Goal: Transaction & Acquisition: Purchase product/service

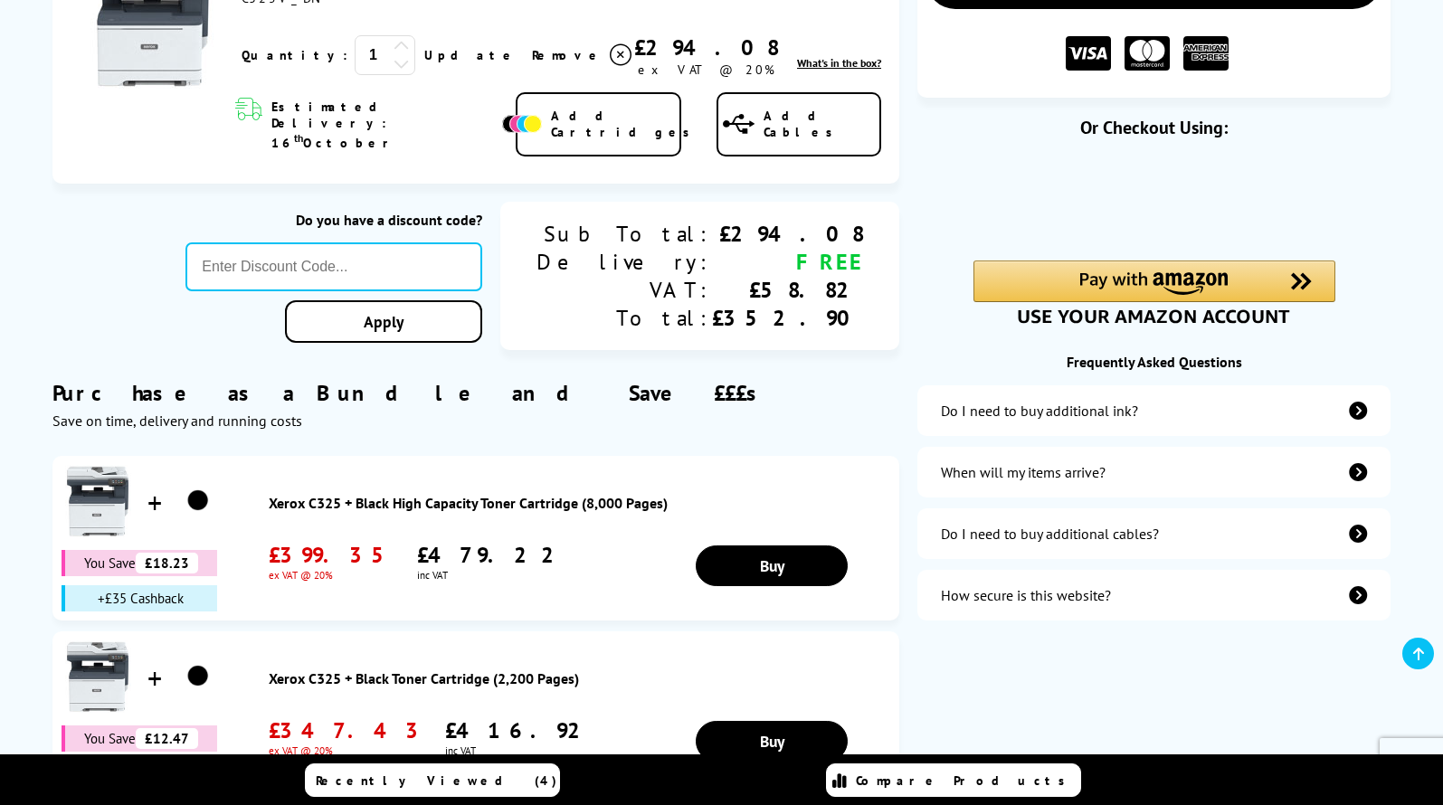
scroll to position [133, 0]
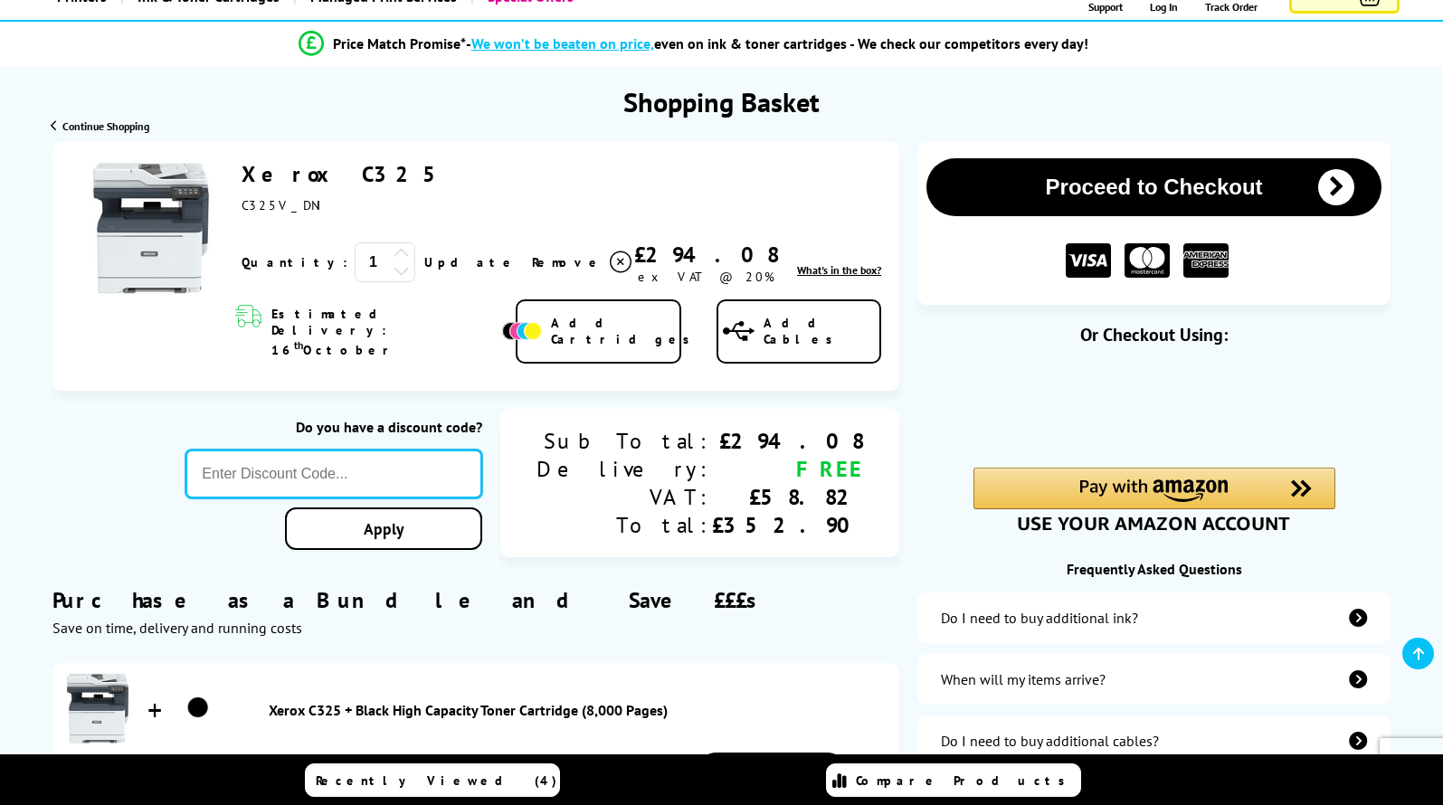
click at [416, 450] on input "text" at bounding box center [333, 474] width 297 height 49
type input "oct10"
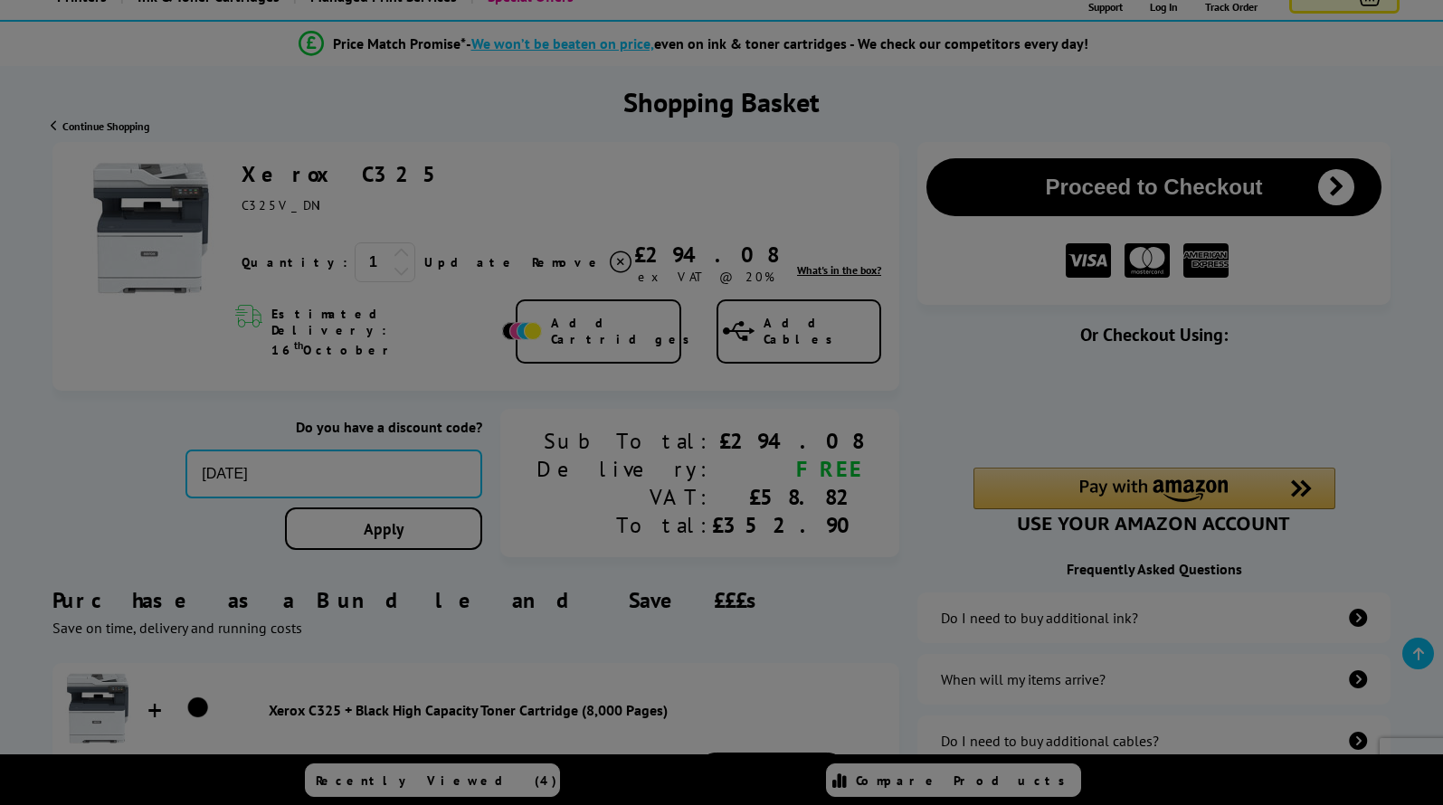
click at [440, 501] on div "Proceed to Checkout Shopping Basket 1 Update" at bounding box center [721, 771] width 1443 height 1259
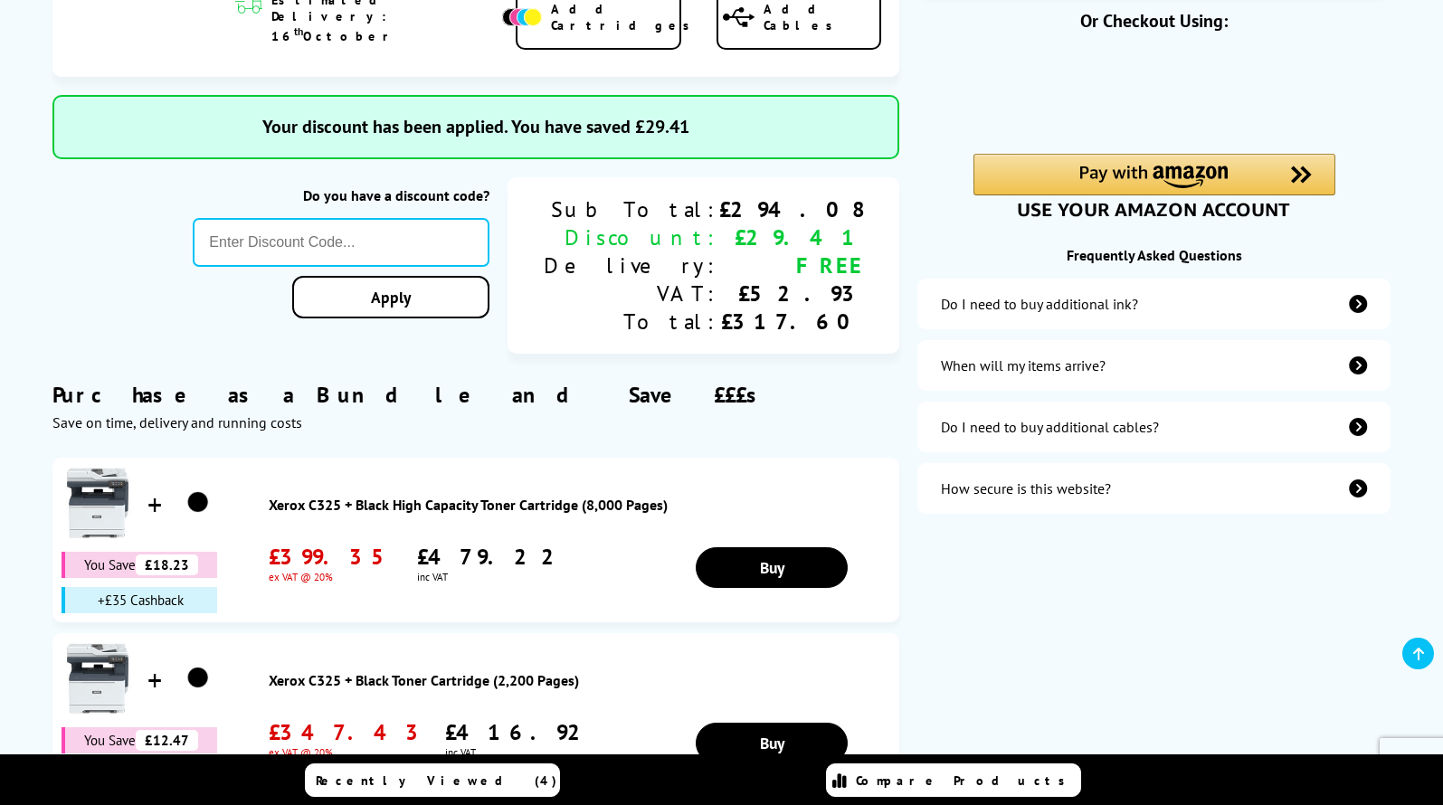
scroll to position [0, 0]
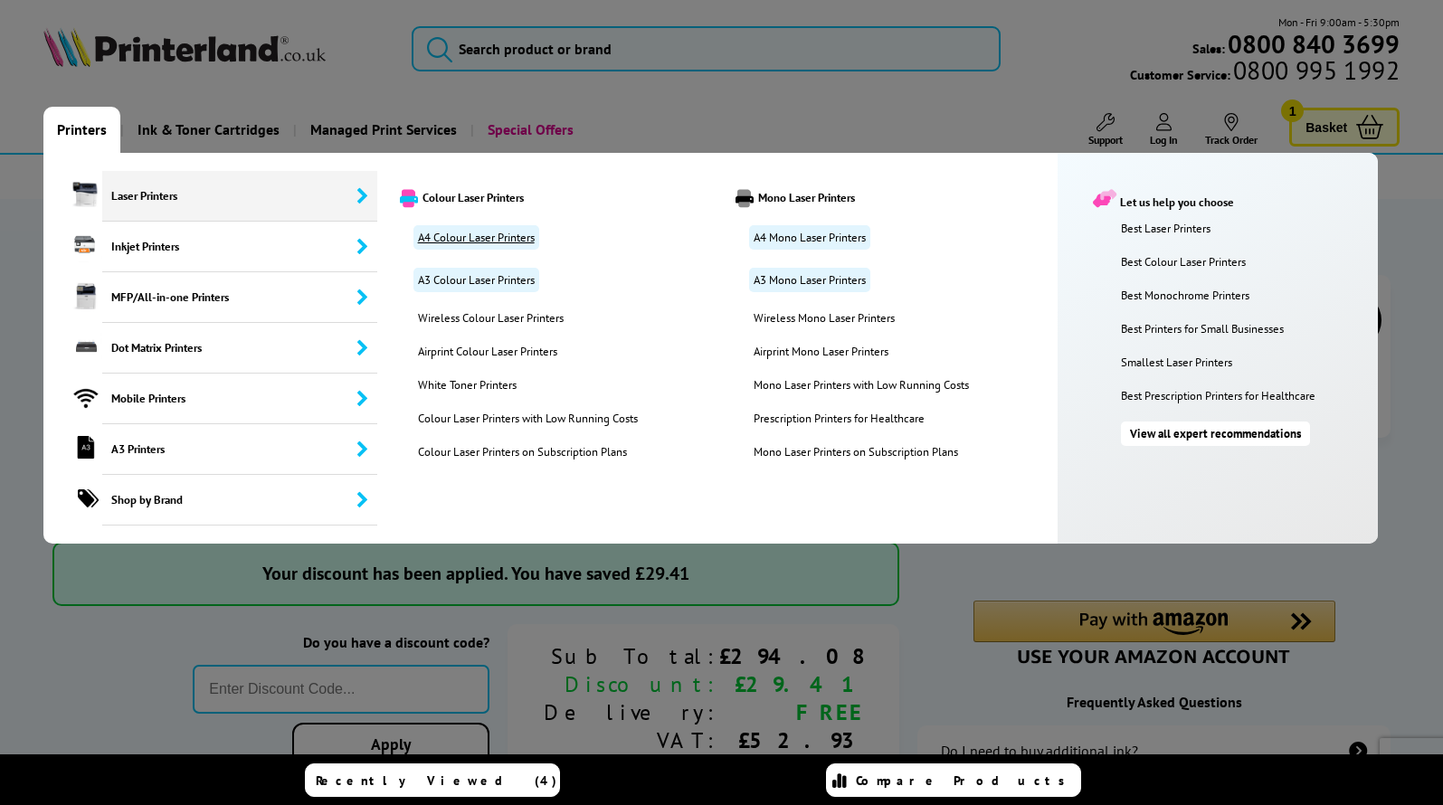
click at [483, 233] on link "A4 Colour Laser Printers" at bounding box center [476, 237] width 126 height 24
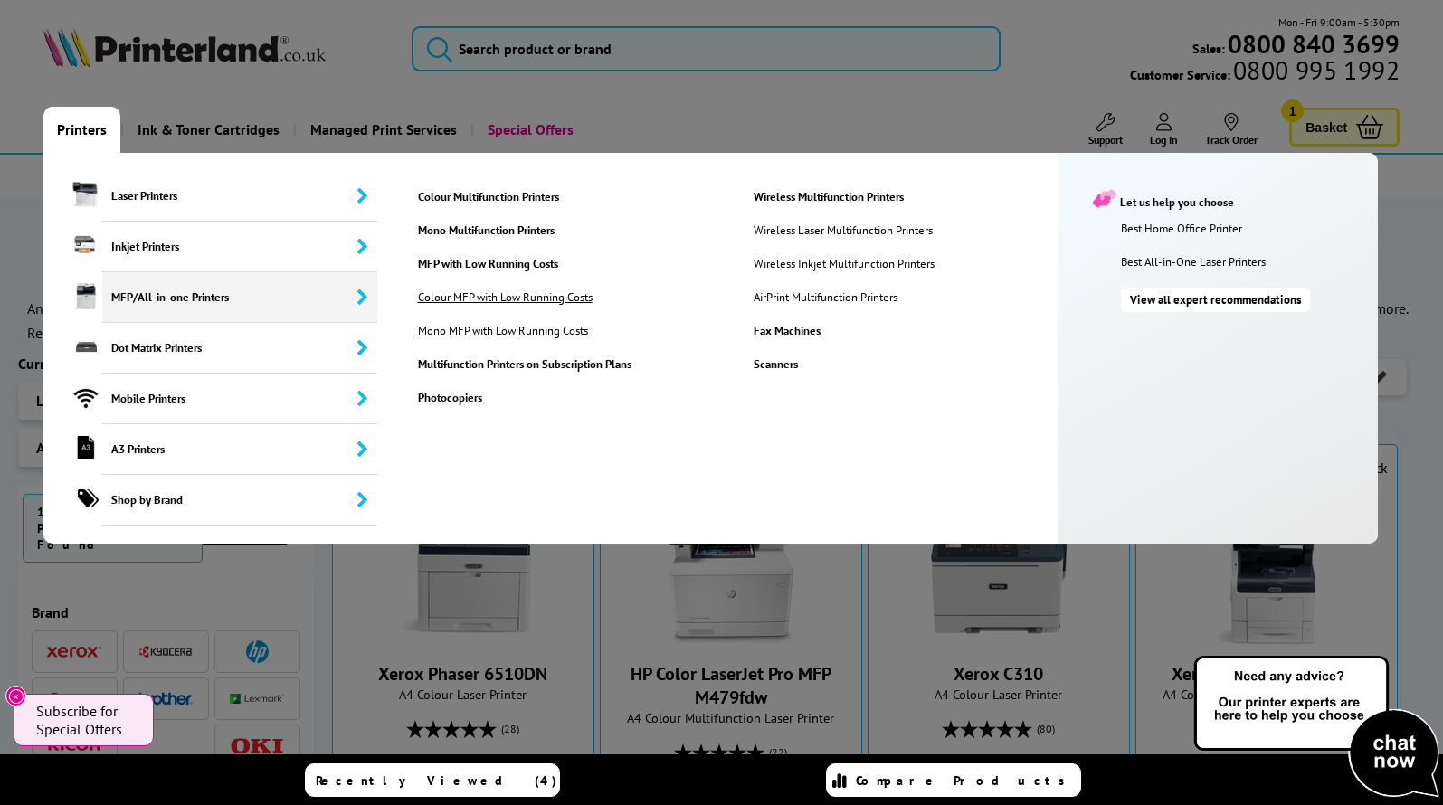
click at [507, 293] on link "Colour MFP with Low Running Costs" at bounding box center [514, 297] width 220 height 15
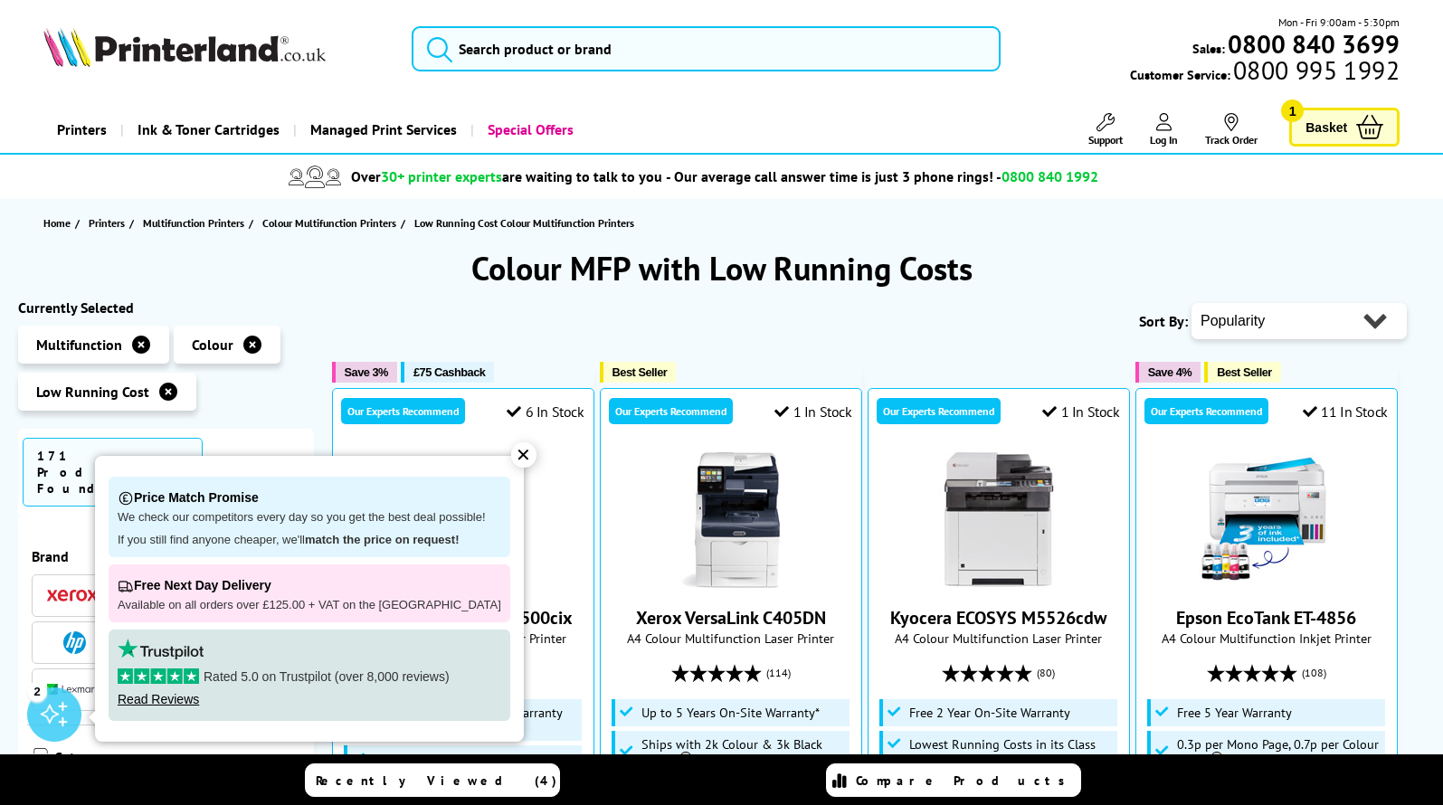
click at [511, 450] on div "✕" at bounding box center [523, 454] width 25 height 25
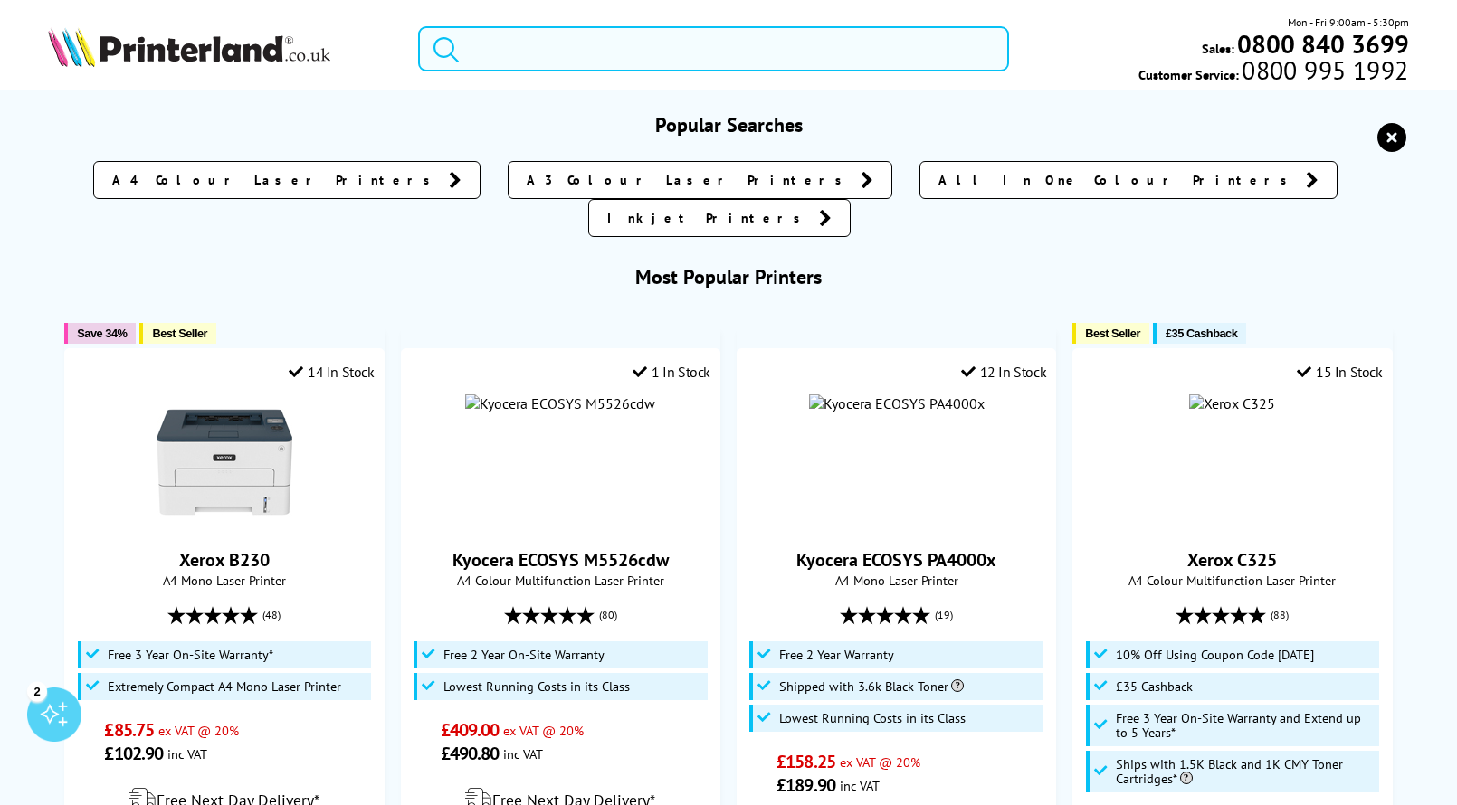
click at [544, 52] on input "search" at bounding box center [713, 48] width 591 height 45
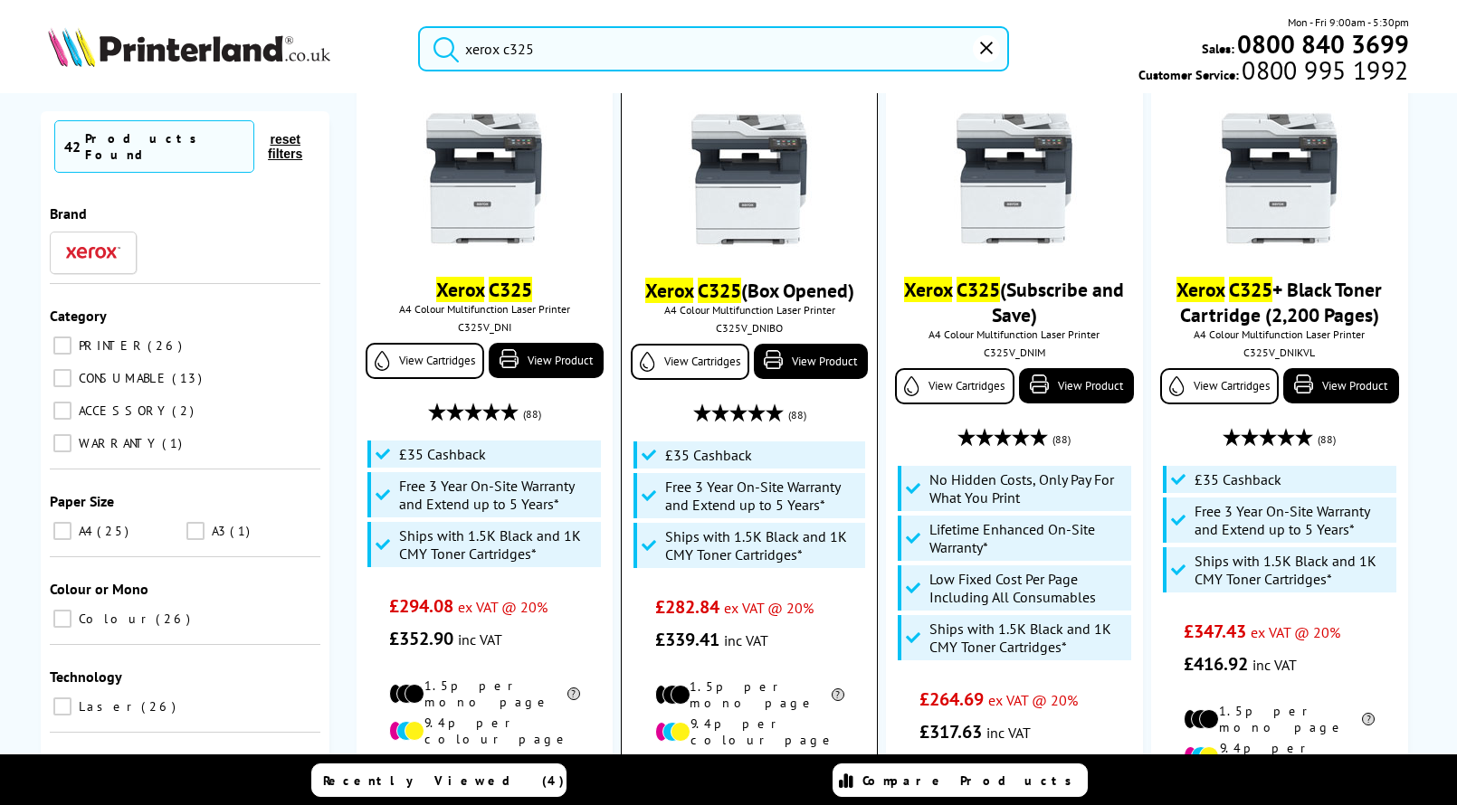
scroll to position [211, 0]
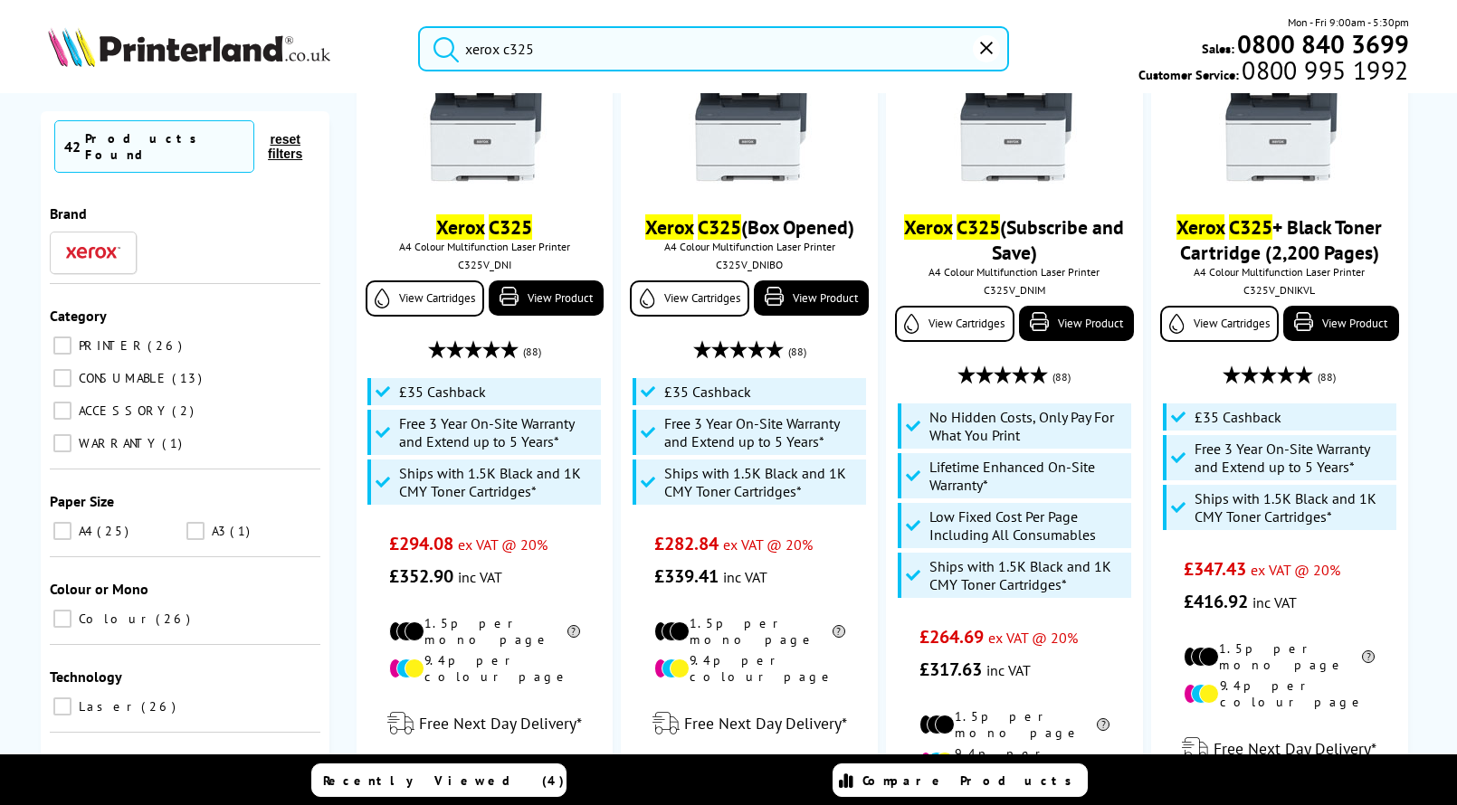
type input "xerox c325"
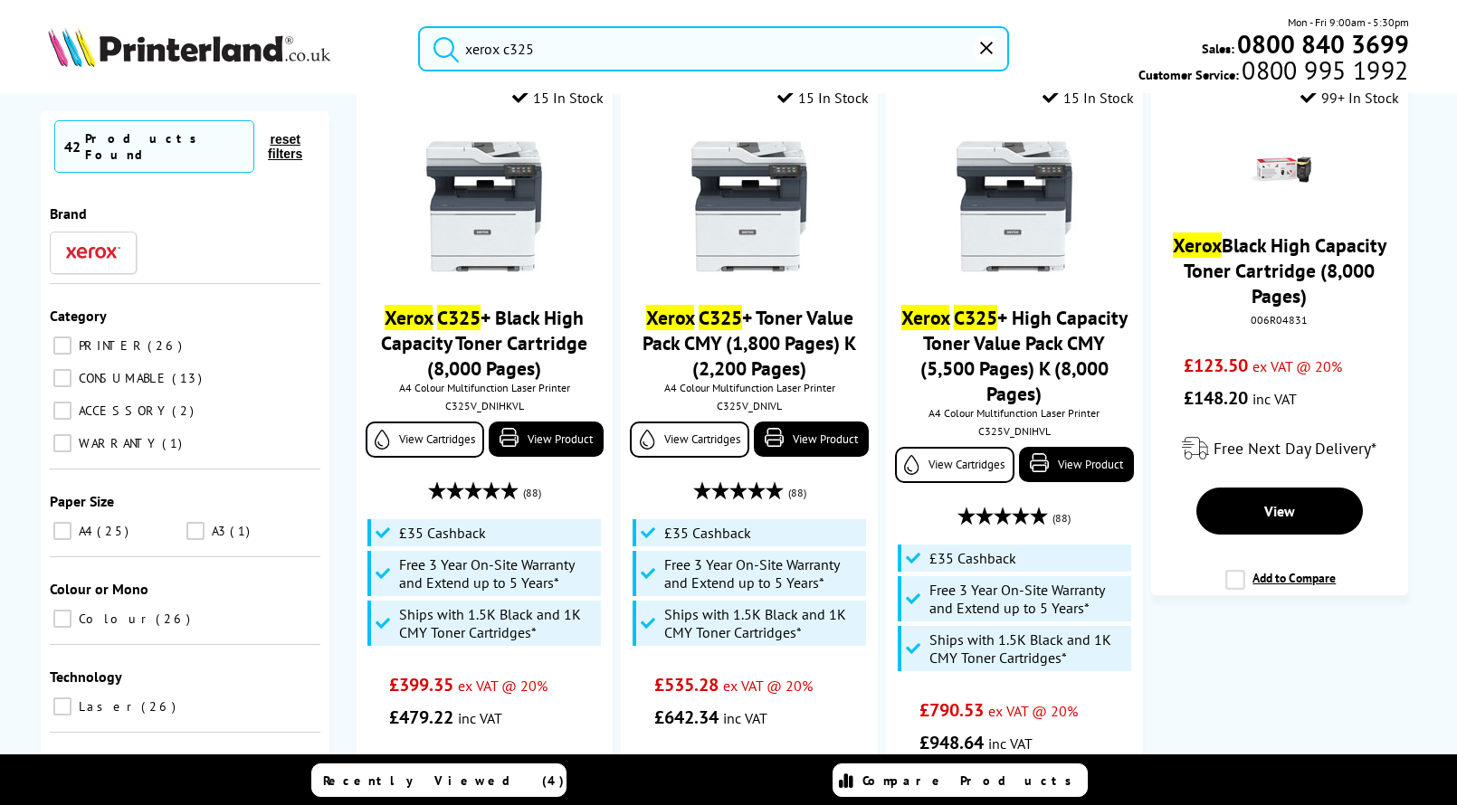
scroll to position [0, 0]
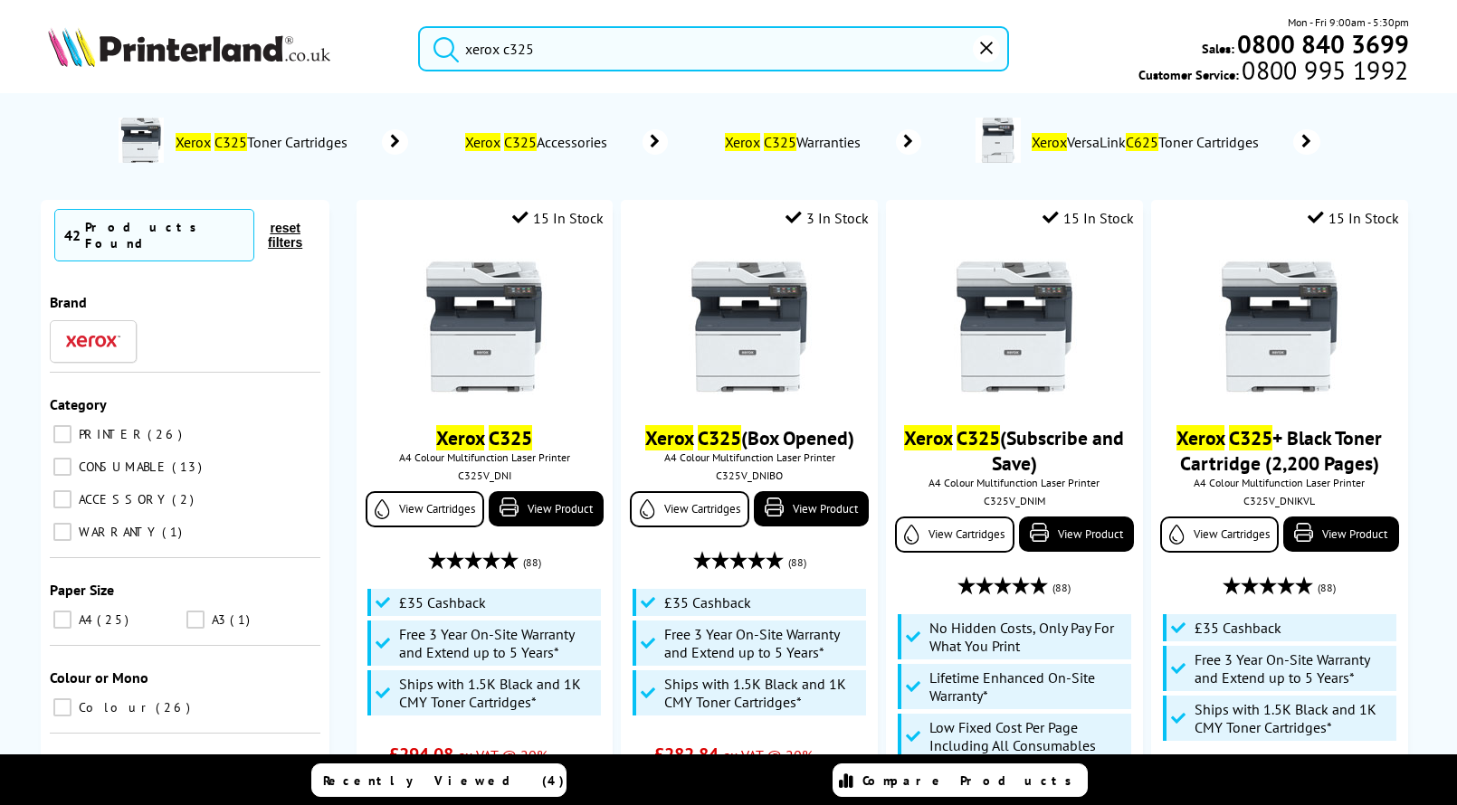
click at [60, 490] on input "ACCESSORY 2" at bounding box center [62, 499] width 18 height 18
checkbox input "true"
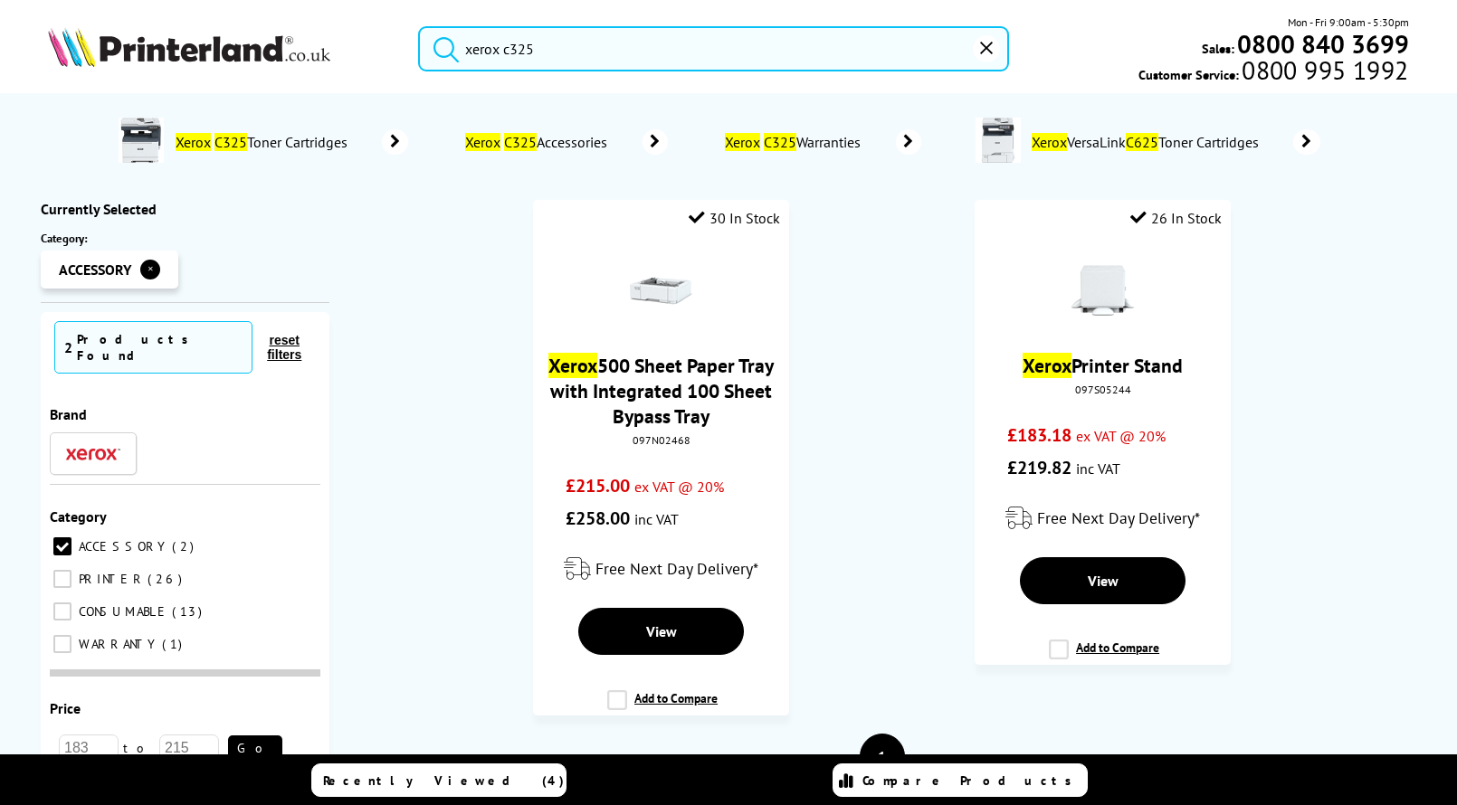
click at [63, 537] on input "ACCESSORY 2" at bounding box center [62, 546] width 18 height 18
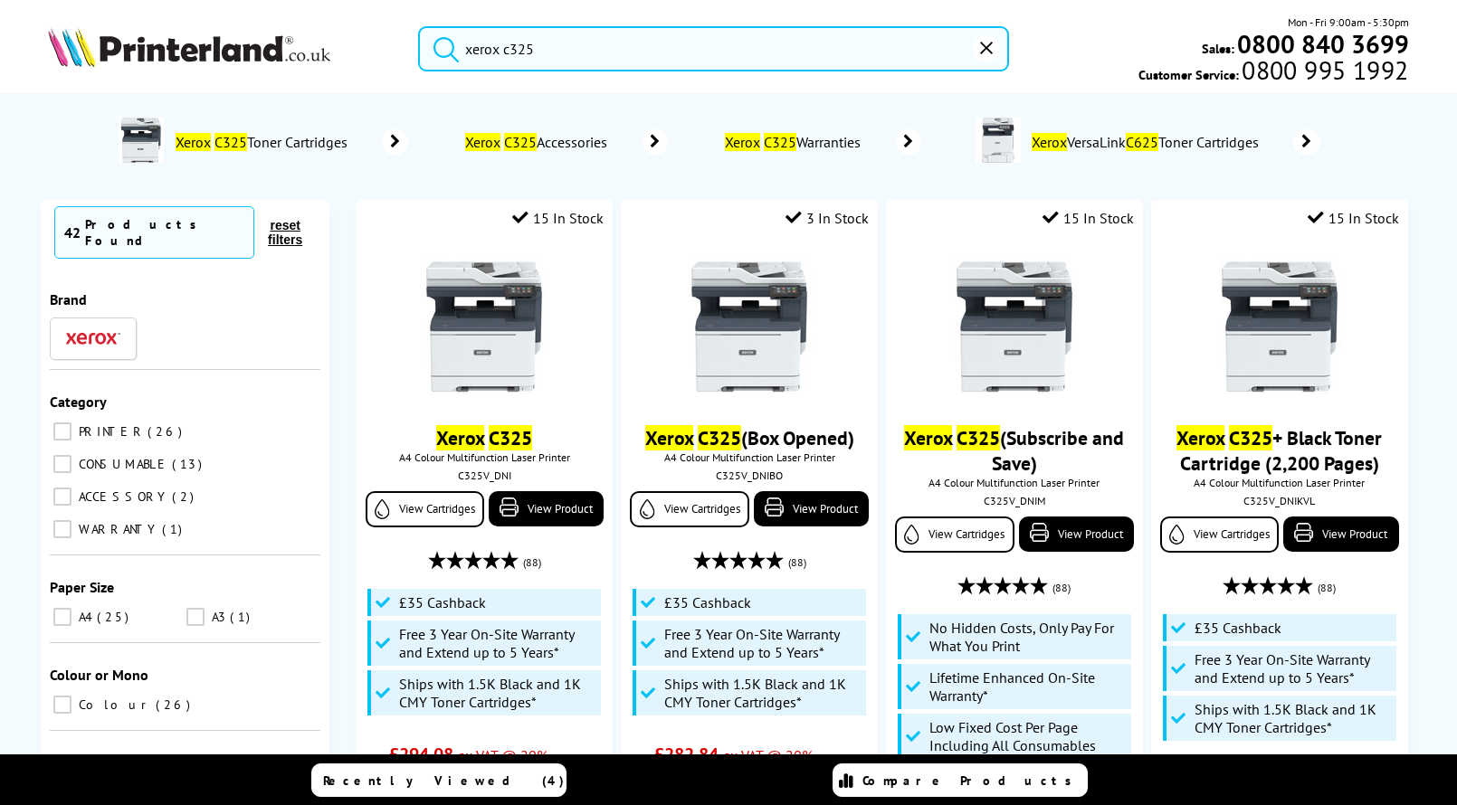
click at [53, 488] on input "ACCESSORY 2" at bounding box center [62, 497] width 18 height 18
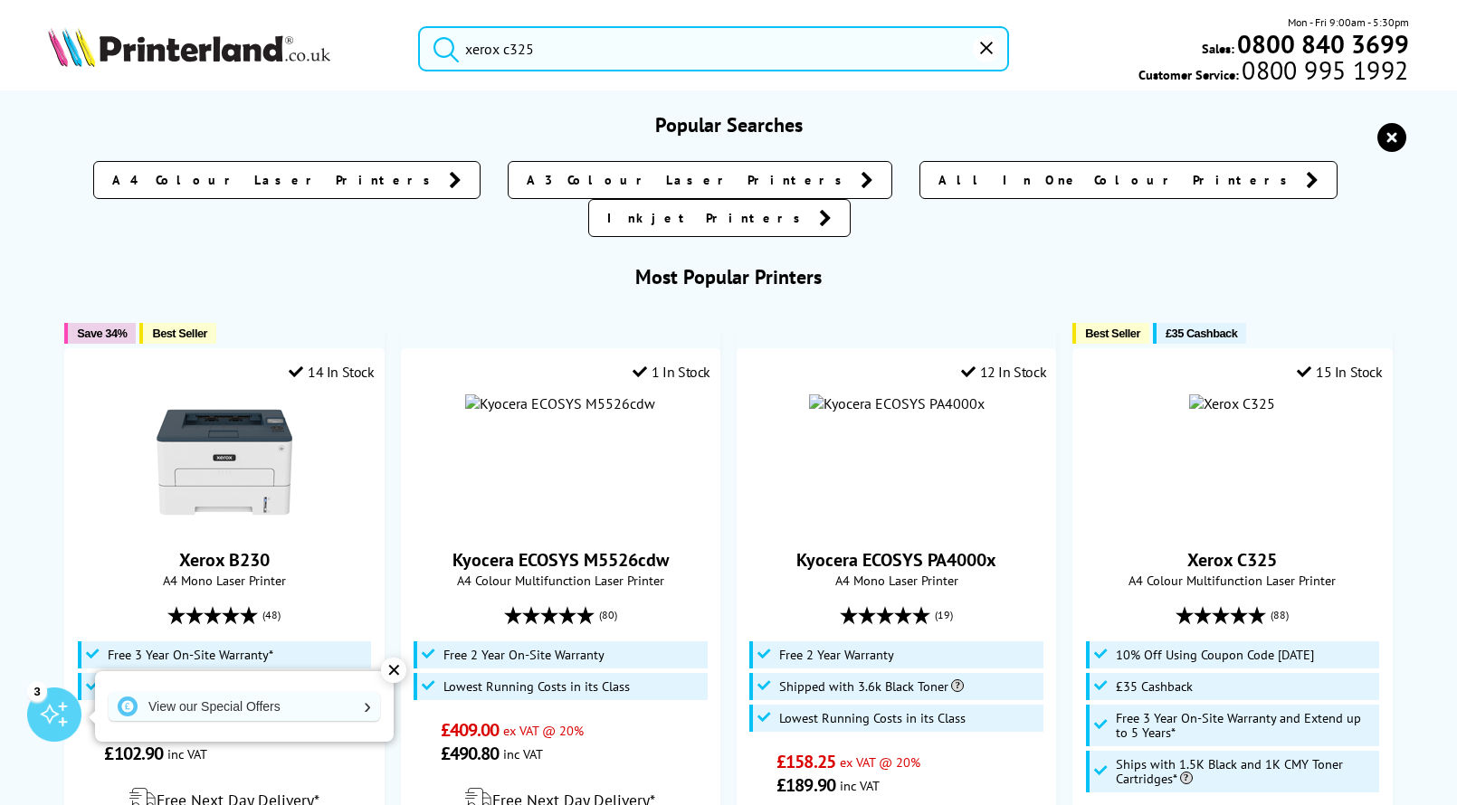
click at [564, 49] on input "xerox c325" at bounding box center [713, 48] width 591 height 45
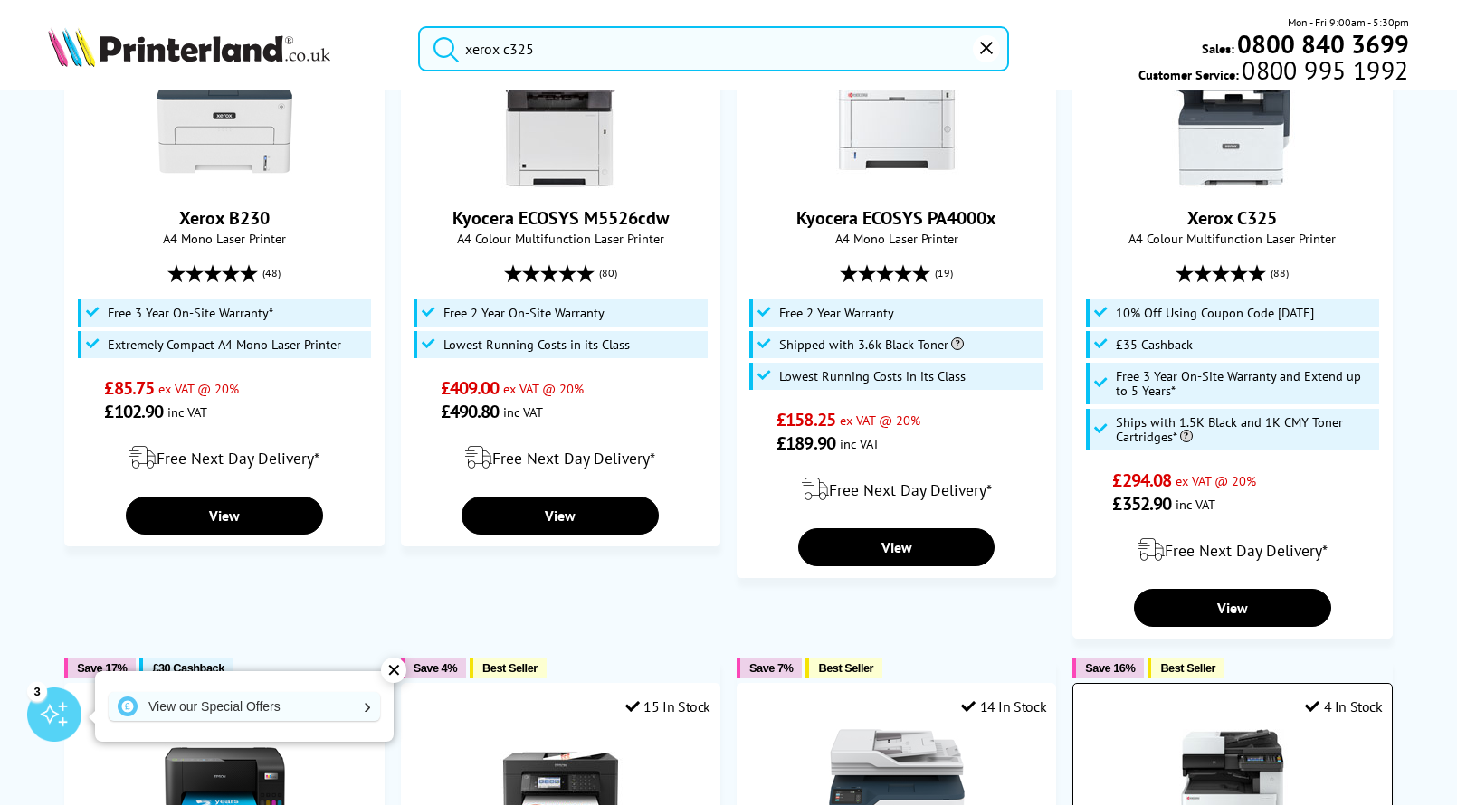
scroll to position [206, 0]
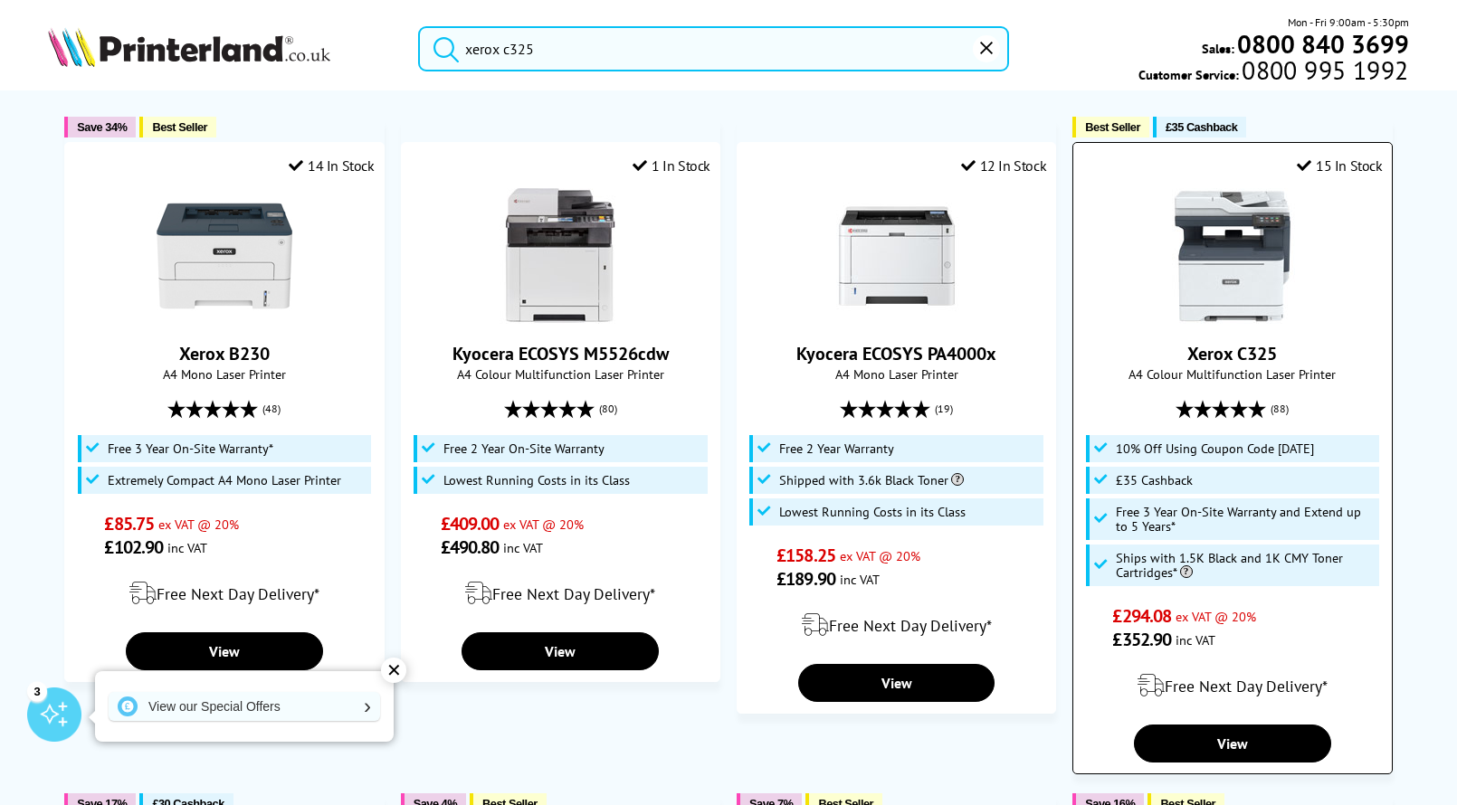
click at [1232, 234] on img at bounding box center [1232, 256] width 136 height 136
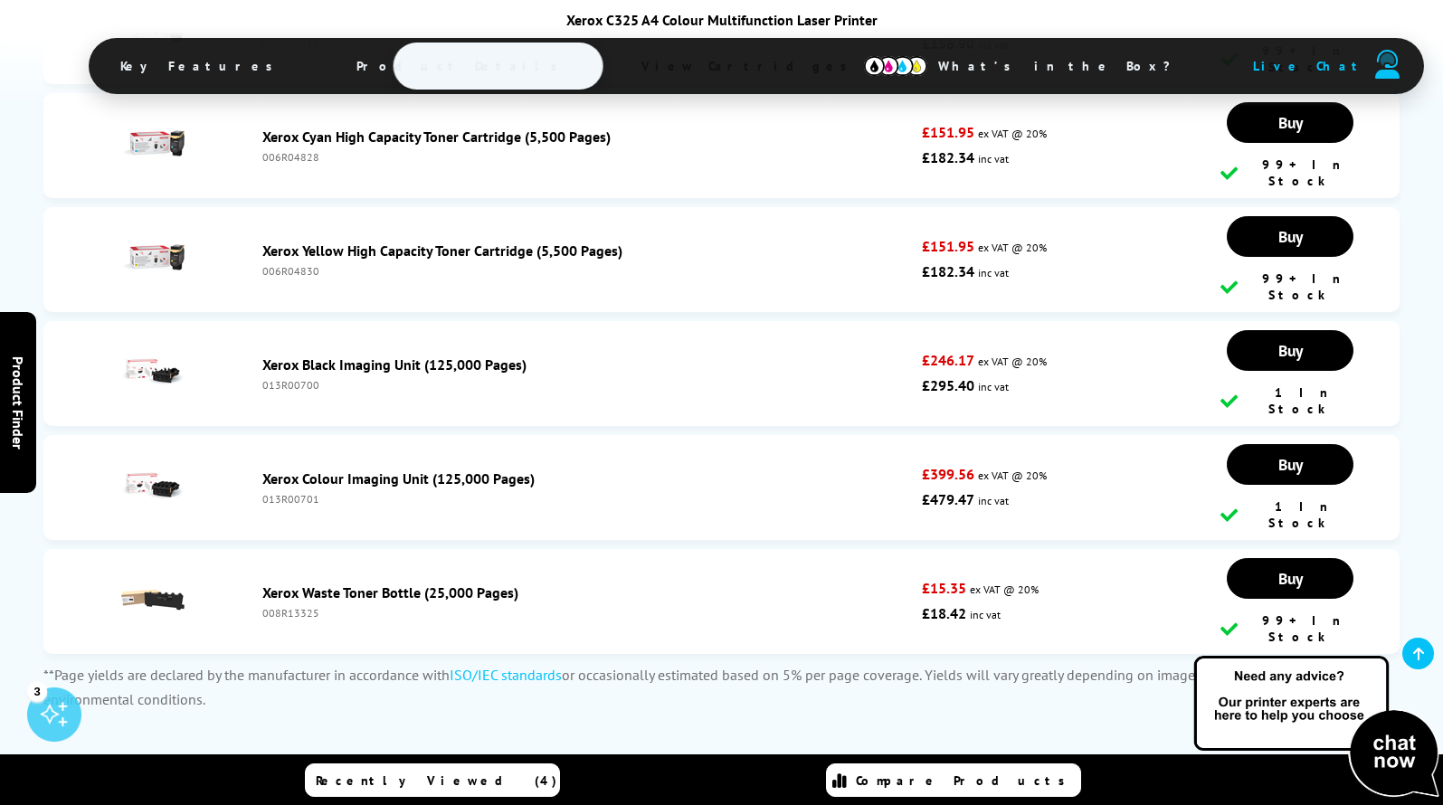
scroll to position [7389, 0]
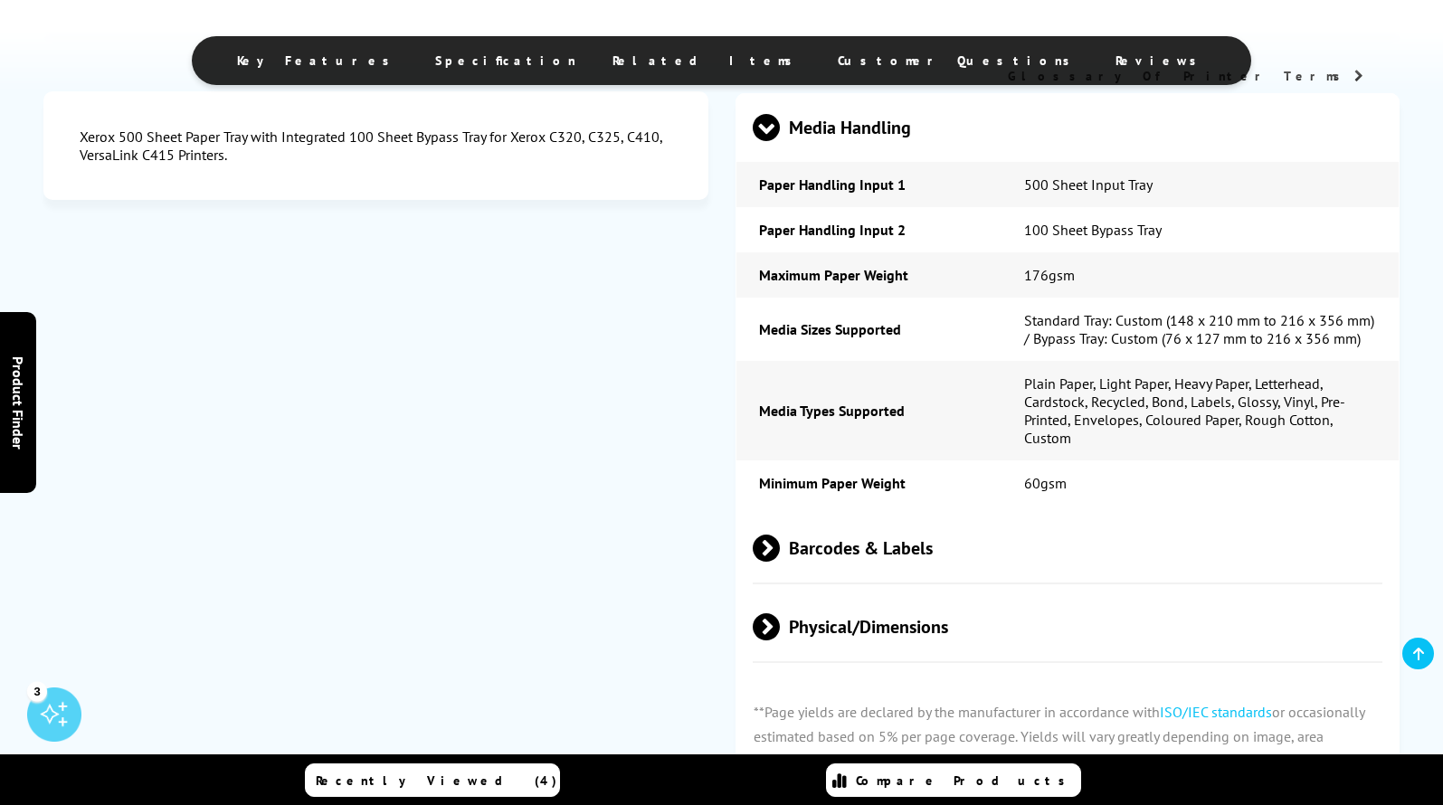
scroll to position [1267, 0]
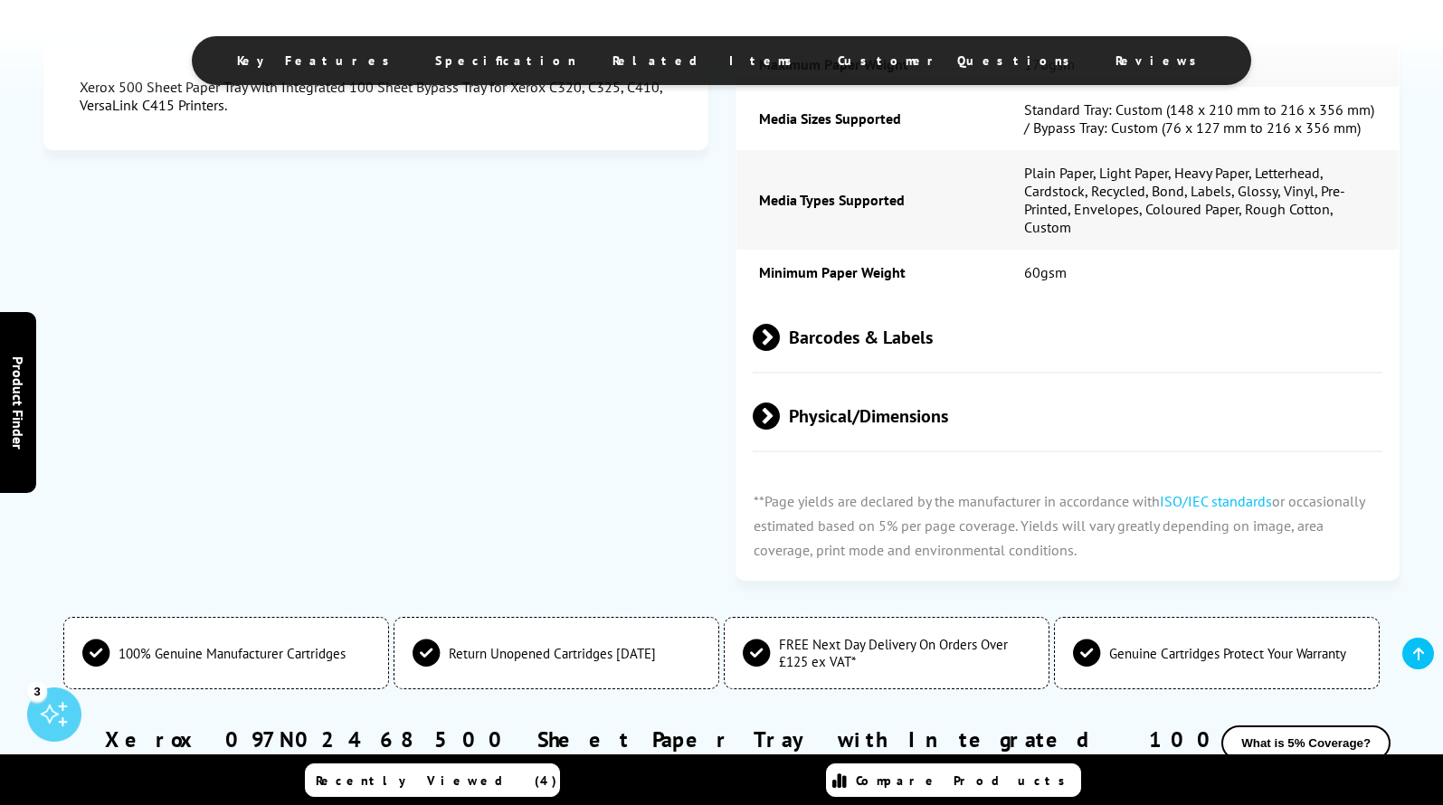
click at [780, 337] on span at bounding box center [780, 337] width 0 height 27
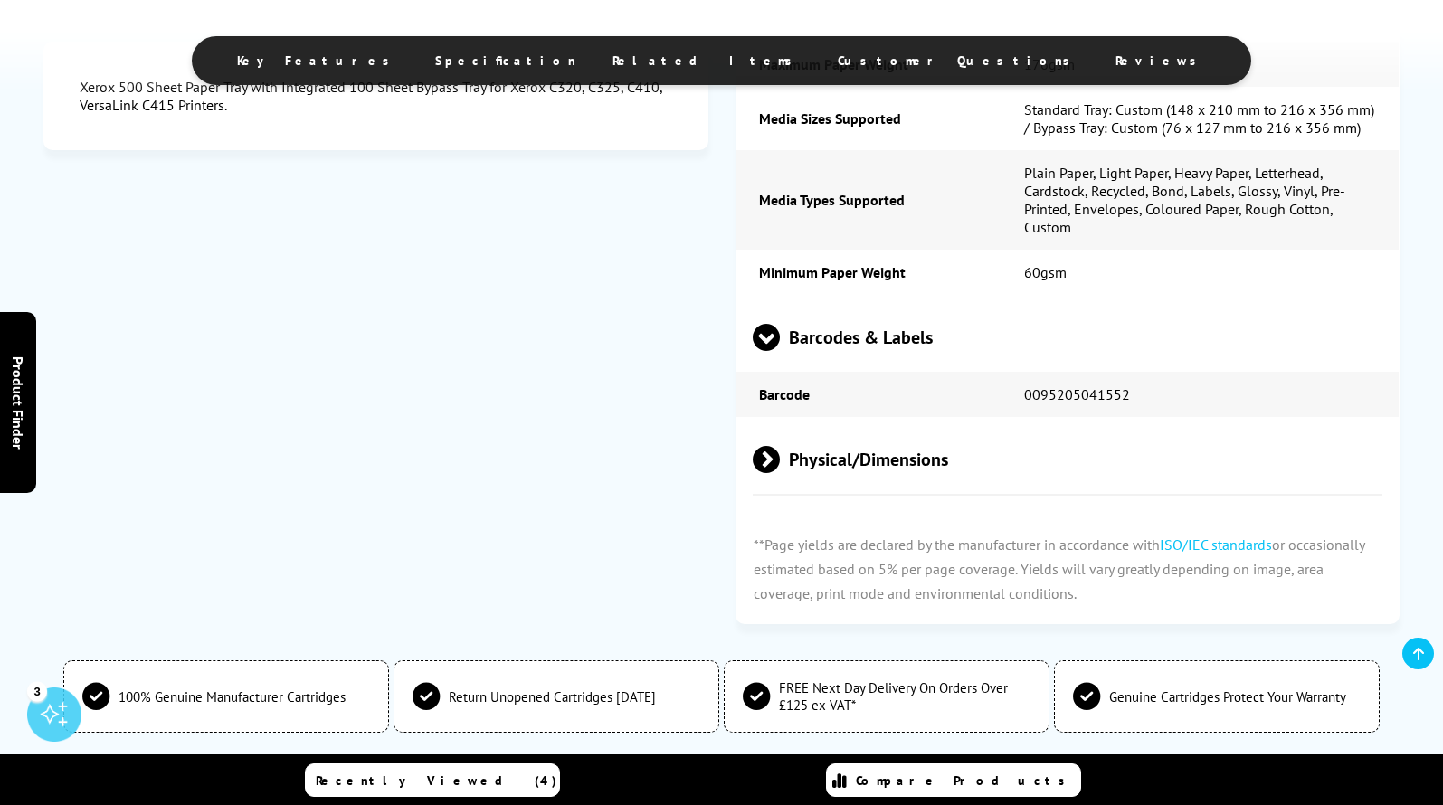
click at [780, 455] on span at bounding box center [780, 459] width 0 height 27
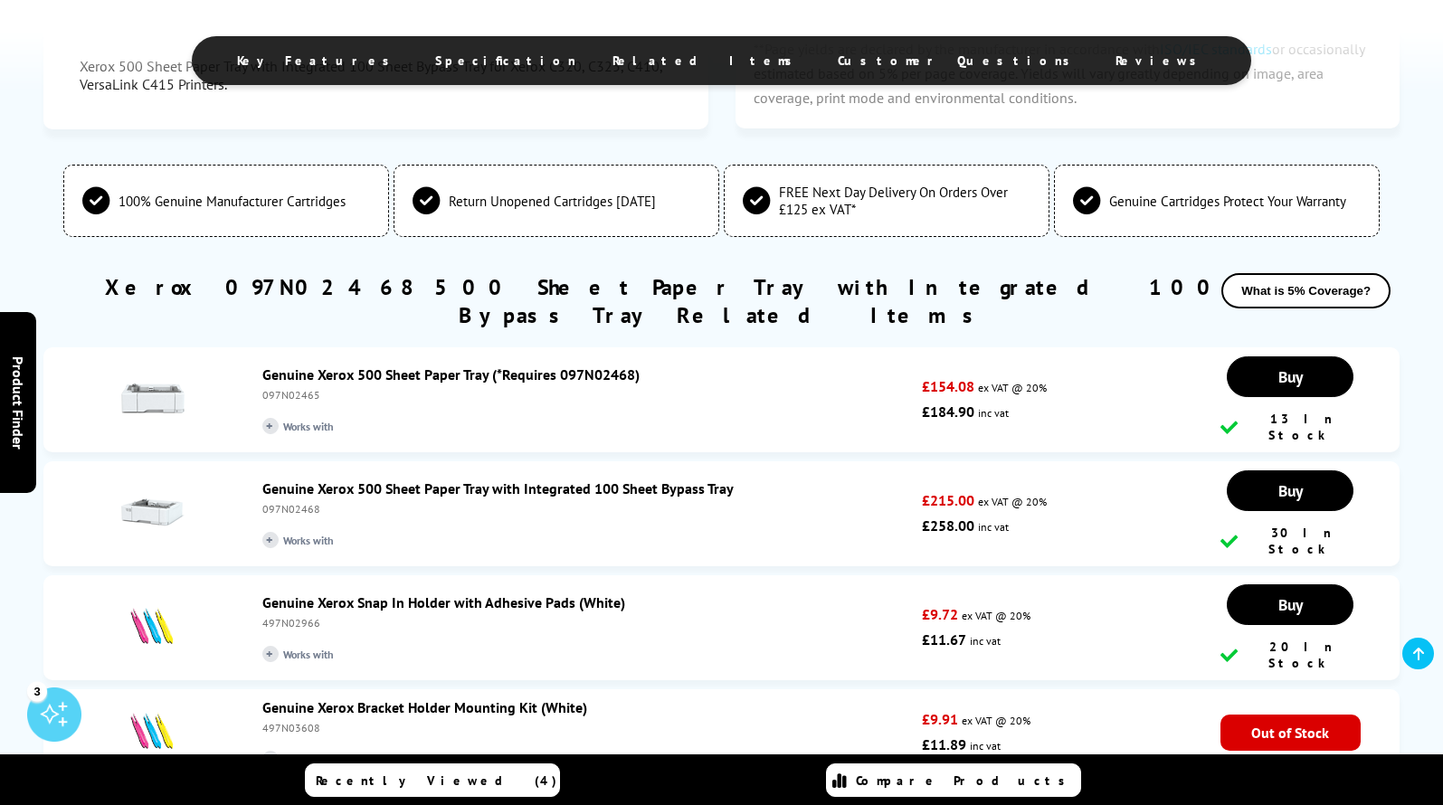
scroll to position [1900, 0]
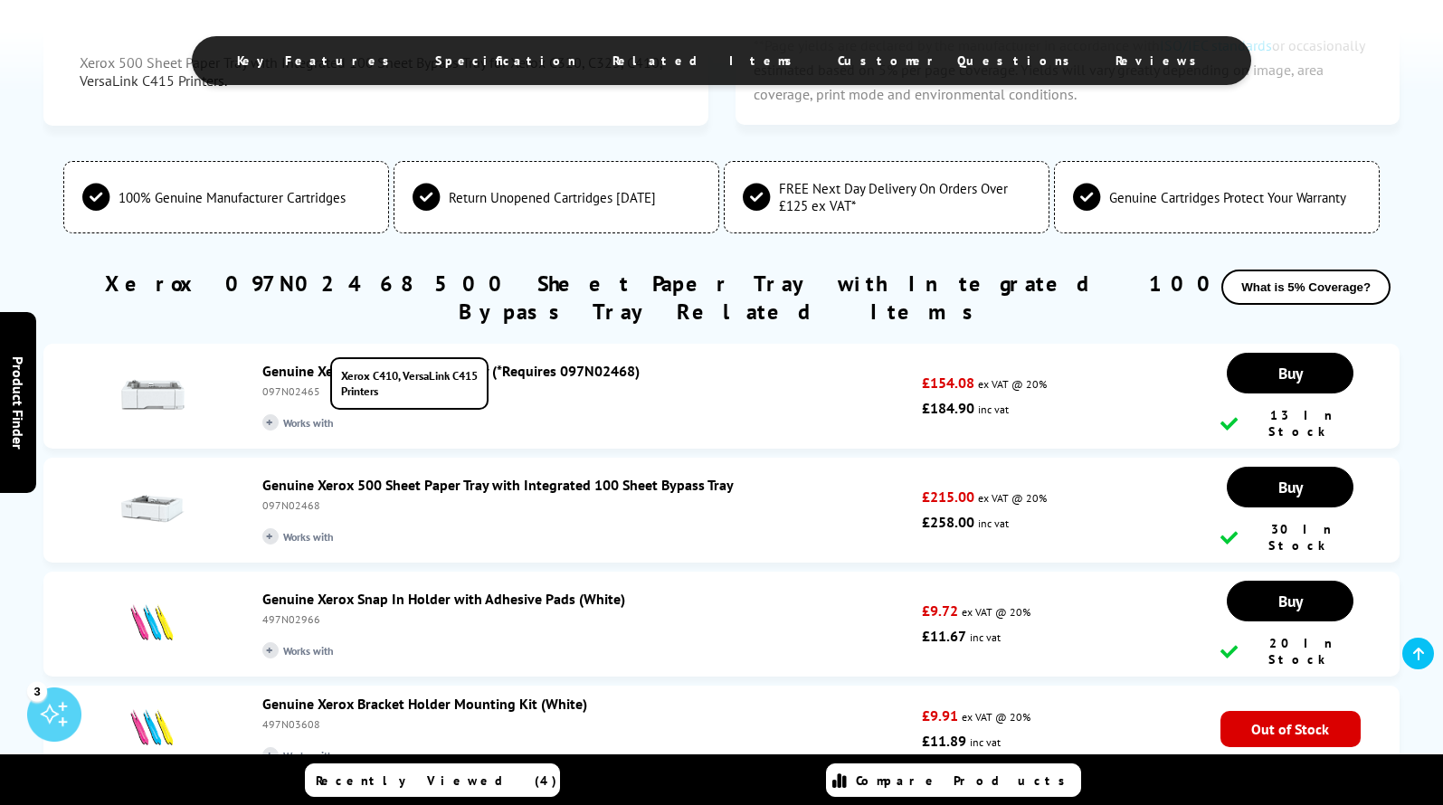
click at [306, 414] on span "+ Works with" at bounding box center [307, 422] width 90 height 16
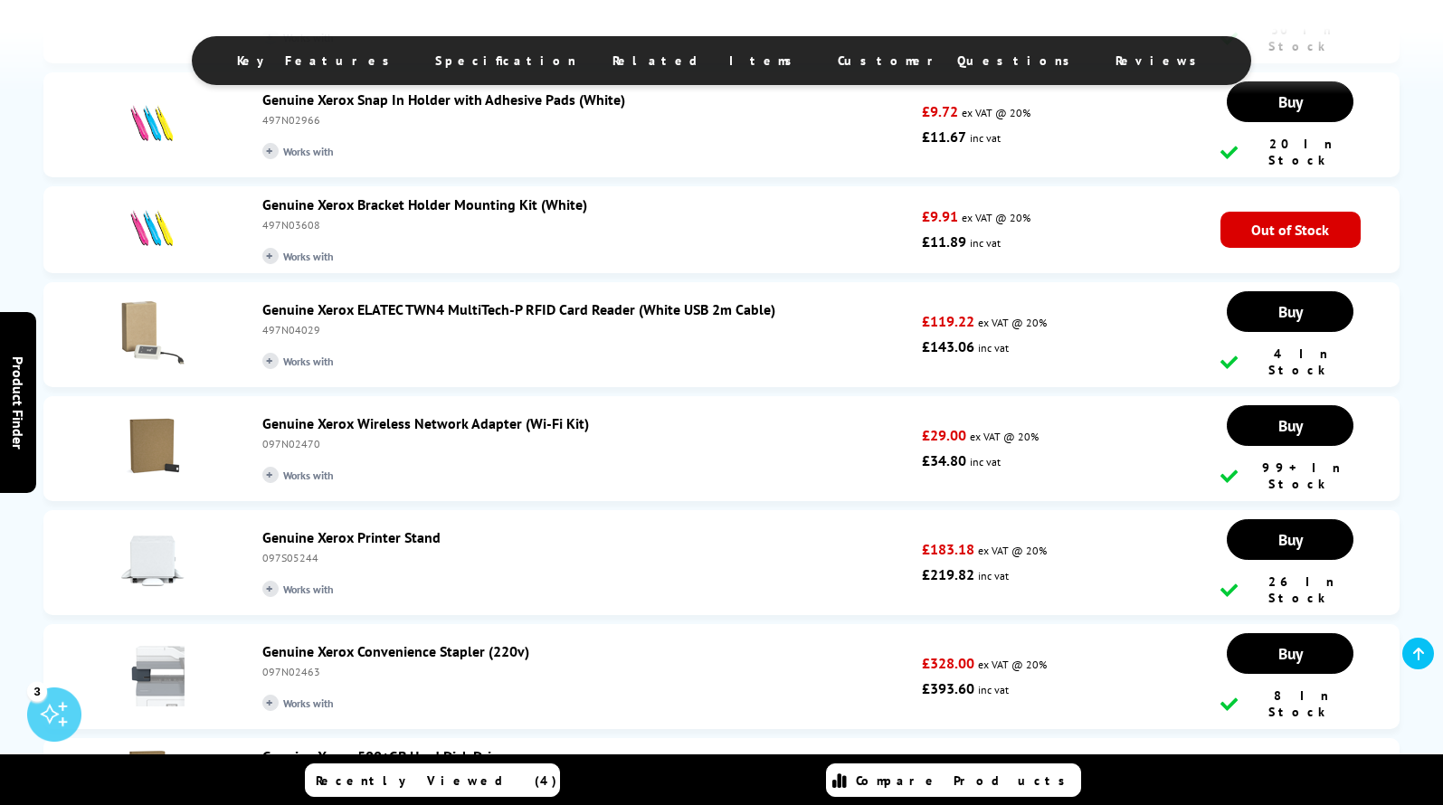
scroll to position [2111, 0]
